Goal: Task Accomplishment & Management: Manage account settings

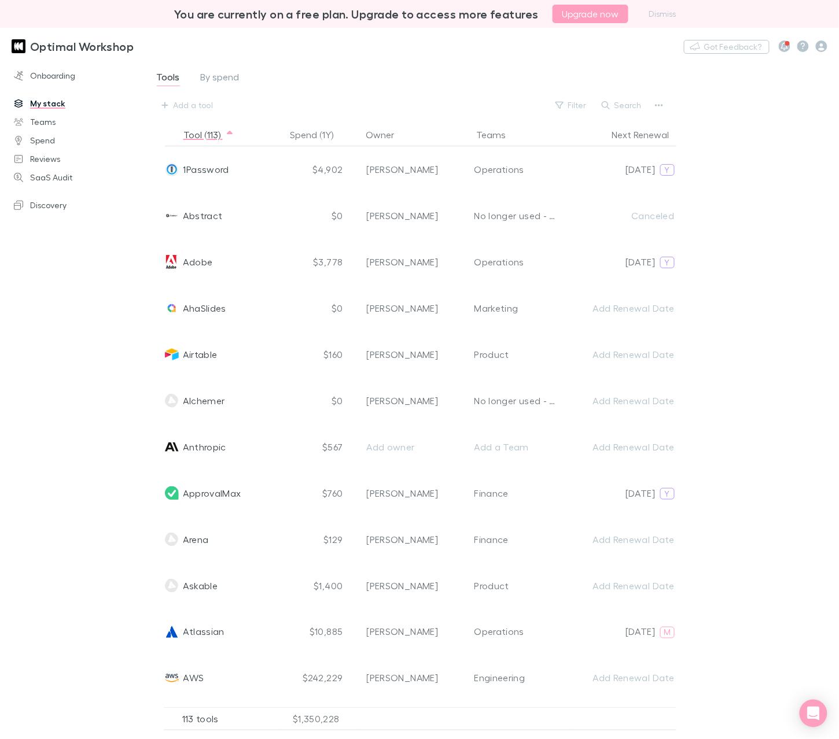
click at [506, 69] on div "Tools By spend Add a tool Filter Search" at bounding box center [425, 91] width 539 height 45
click at [664, 112] on button "button" at bounding box center [659, 105] width 16 height 16
click at [556, 126] on p "Export CSV" at bounding box center [587, 126] width 159 height 14
click at [537, 128] on p "Export CSV" at bounding box center [587, 126] width 159 height 14
click at [544, 125] on p "Export CSV" at bounding box center [587, 126] width 159 height 14
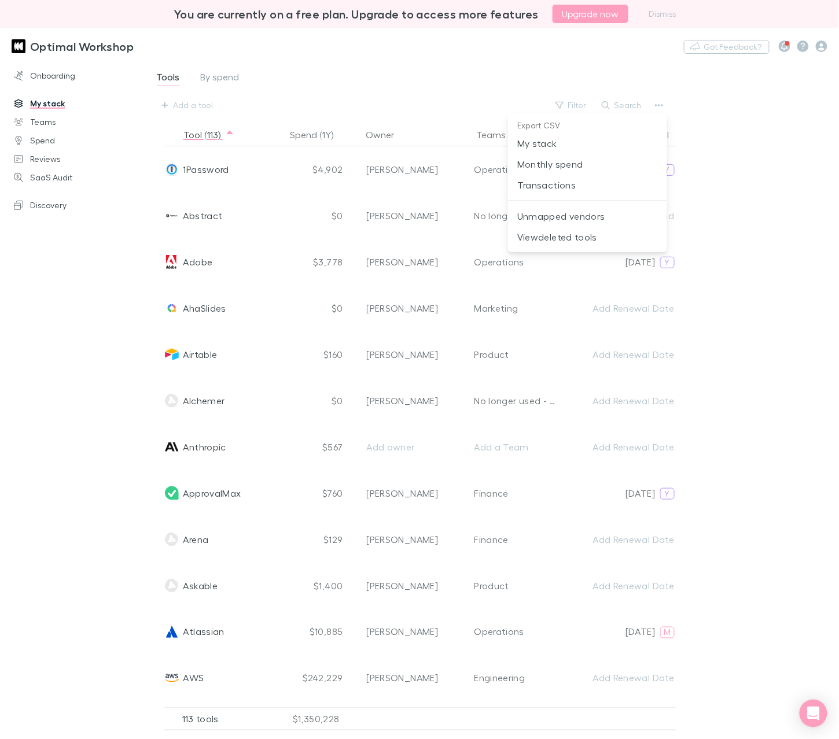
click at [515, 78] on div at bounding box center [419, 369] width 839 height 739
click at [664, 108] on button "button" at bounding box center [659, 105] width 16 height 16
click at [614, 144] on span "My stack" at bounding box center [587, 144] width 141 height 14
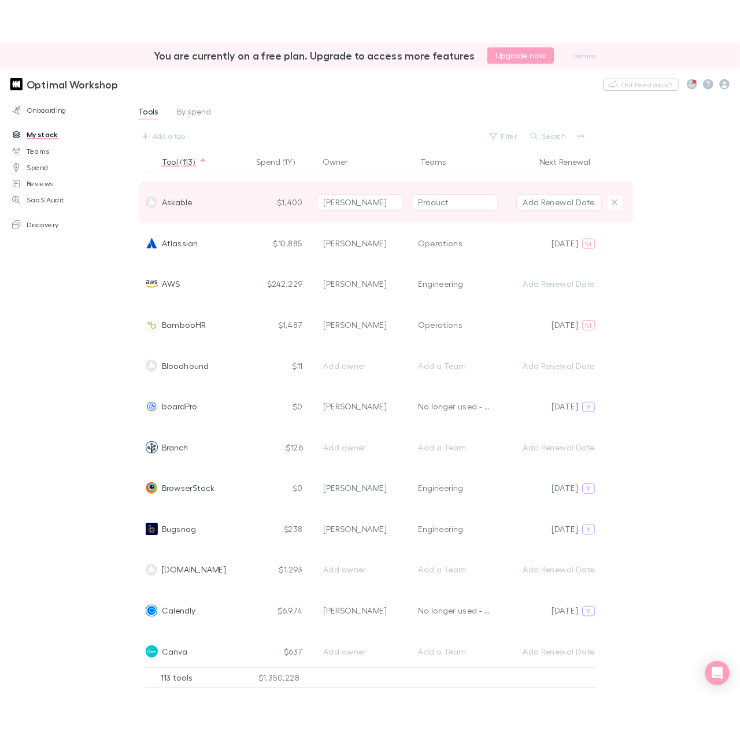
scroll to position [406, 0]
